Goal: Find specific page/section: Find specific page/section

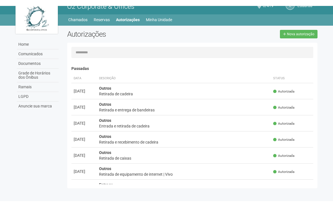
scroll to position [17, 0]
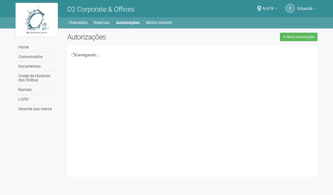
scroll to position [28, 0]
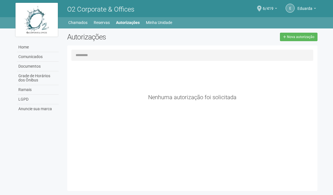
scroll to position [28, 0]
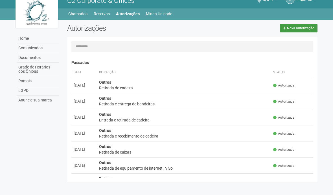
click at [298, 26] on span "Nova autorização" at bounding box center [300, 28] width 27 height 4
select select "**"
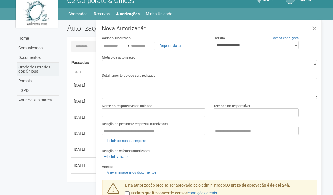
click at [58, 63] on link "Grade de Horários dos Ônibus" at bounding box center [38, 70] width 42 height 14
click at [312, 26] on icon at bounding box center [314, 29] width 4 height 6
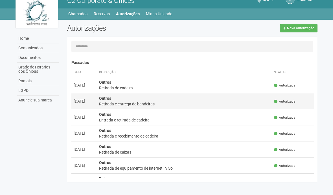
click at [167, 101] on div "Retirada e entrega de bandeiras" at bounding box center [184, 104] width 170 height 6
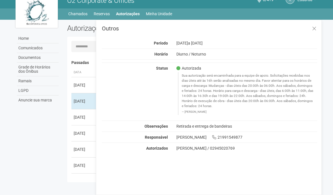
scroll to position [0, 0]
